Goal: Information Seeking & Learning: Understand process/instructions

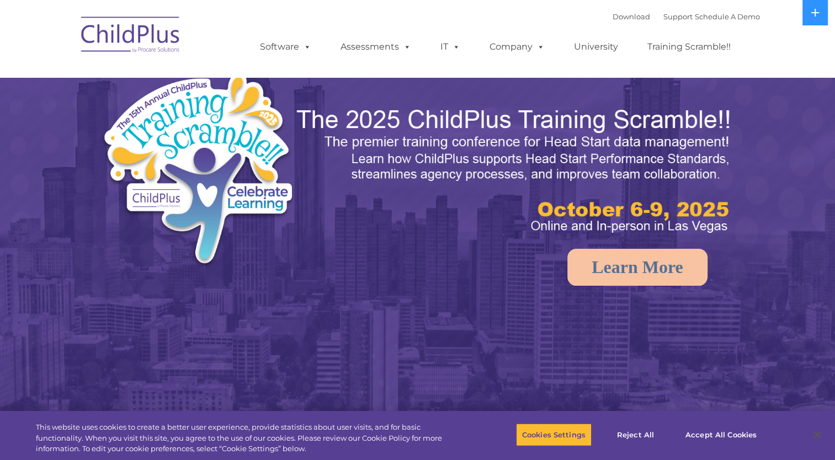
select select "MEDIUM"
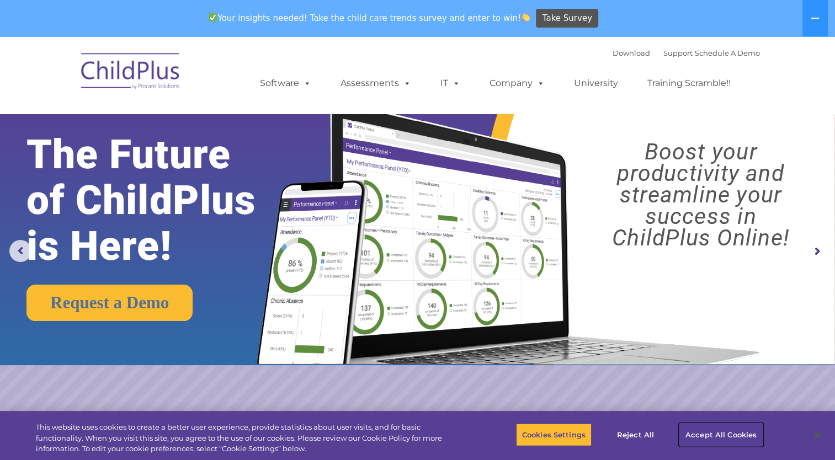
click at [716, 434] on button "Accept All Cookies" at bounding box center [720, 434] width 83 height 23
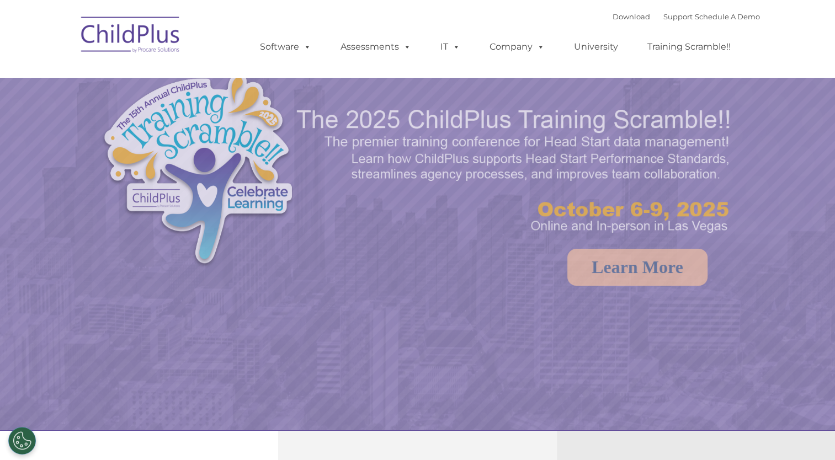
select select "MEDIUM"
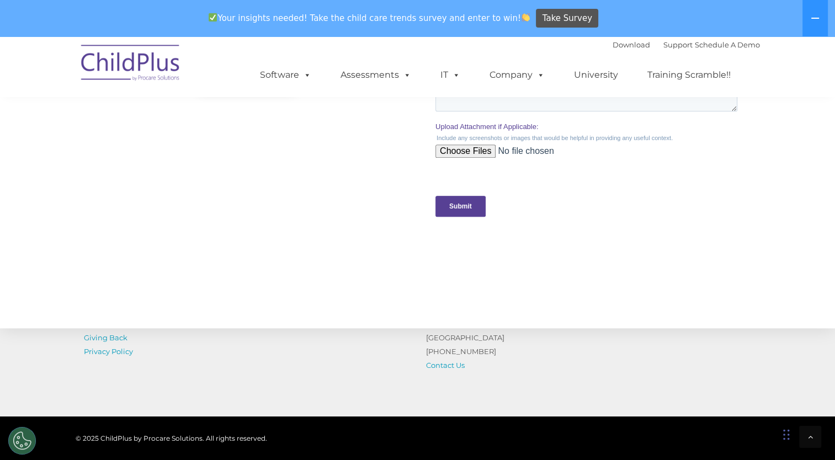
scroll to position [1208, 0]
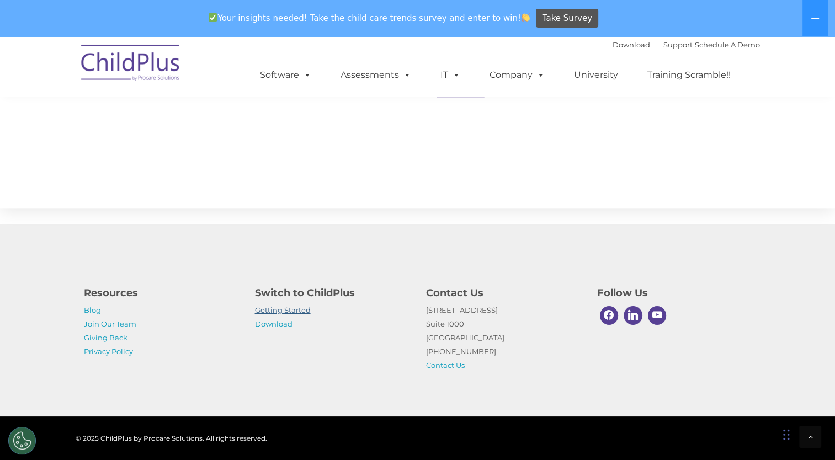
click at [296, 311] on link "Getting Started" at bounding box center [283, 310] width 56 height 9
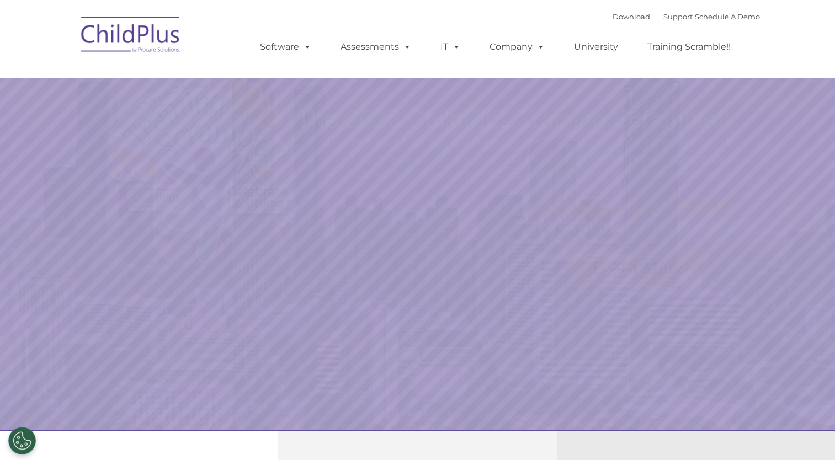
select select "MEDIUM"
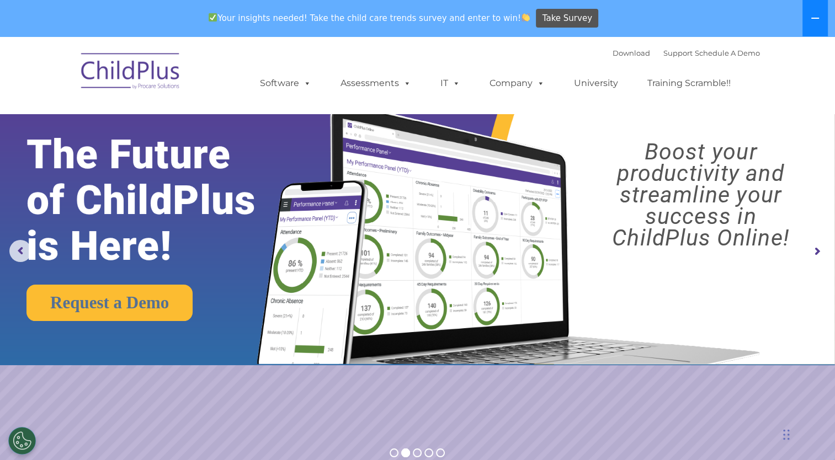
click at [819, 18] on icon at bounding box center [815, 18] width 8 height 1
